Goal: Task Accomplishment & Management: Manage account settings

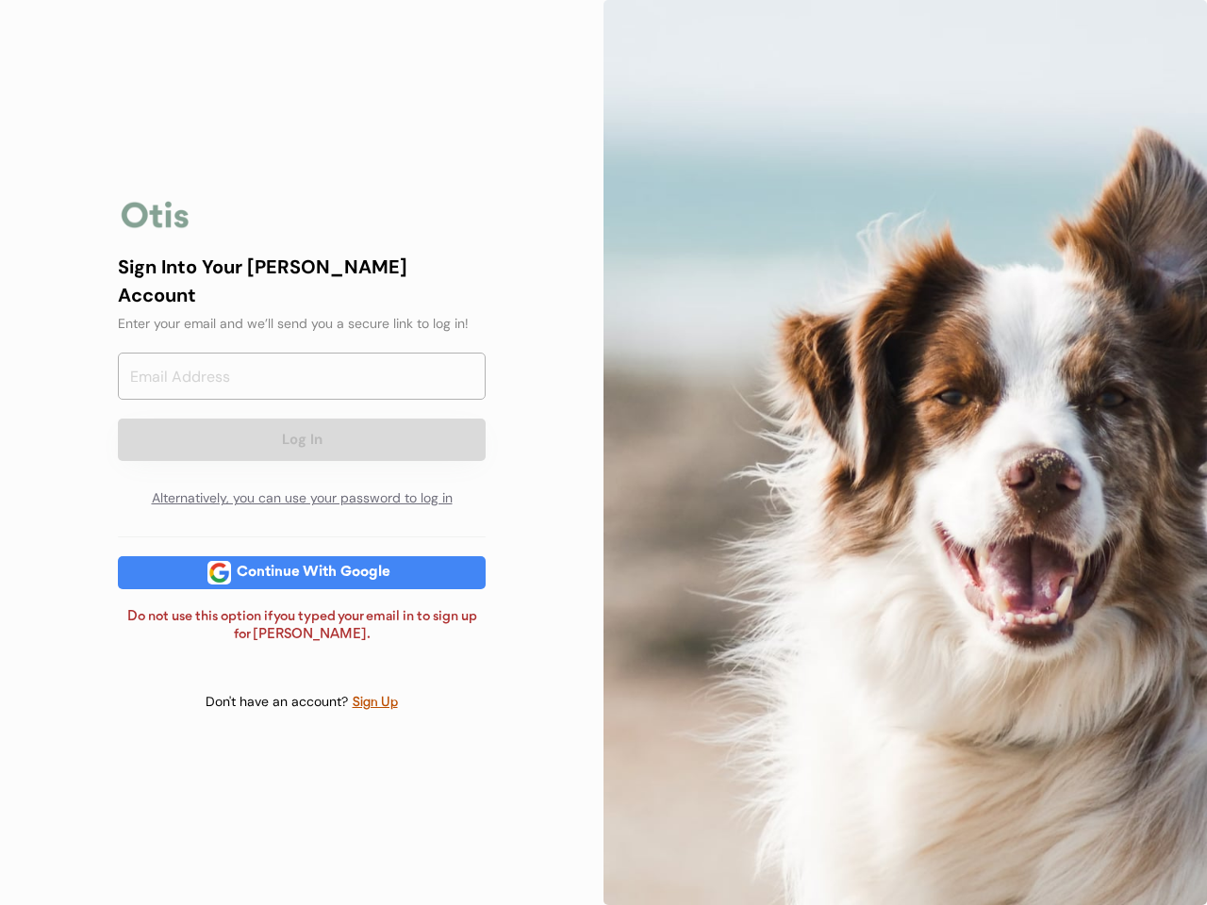
click at [603, 452] on div at bounding box center [904, 452] width 603 height 905
click at [302, 452] on div "Log In Alternatively, you can use your password to log in" at bounding box center [302, 435] width 368 height 165
click at [156, 227] on div at bounding box center [155, 215] width 75 height 38
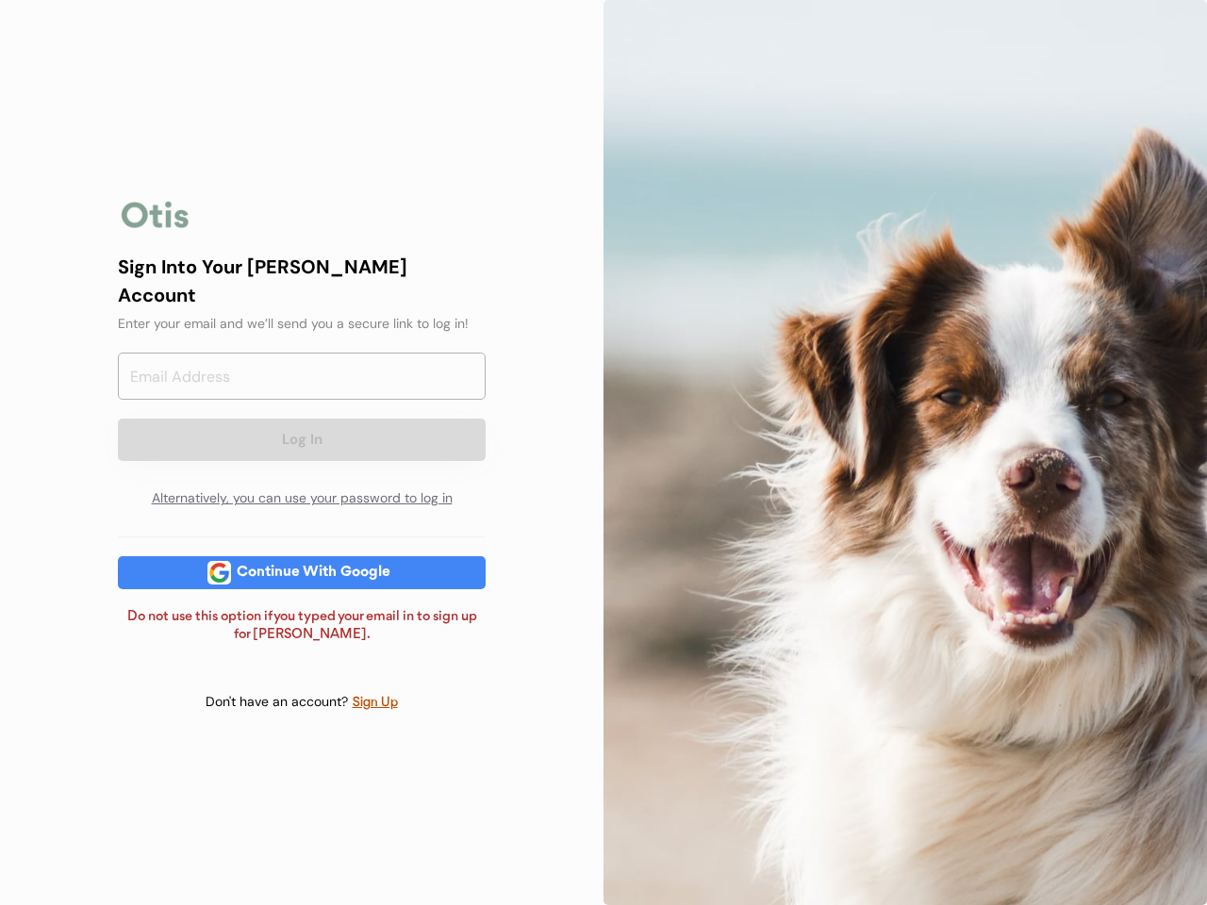
click at [302, 385] on input "email" at bounding box center [302, 376] width 368 height 47
click at [302, 293] on div "Sign Into Your [PERSON_NAME] Account" at bounding box center [302, 281] width 368 height 57
click at [302, 279] on div "Sign Into Your [PERSON_NAME] Account" at bounding box center [302, 281] width 368 height 57
click at [302, 314] on div "Enter your email and we’ll send you a secure link to log in!" at bounding box center [302, 324] width 368 height 20
click at [302, 422] on button "Log In" at bounding box center [302, 440] width 368 height 42
